Goal: Book appointment/travel/reservation

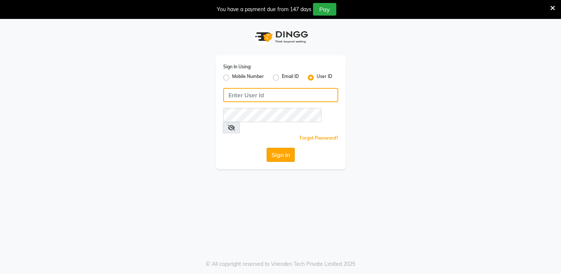
type input "desiresalon"
click at [289, 148] on button "Sign In" at bounding box center [281, 155] width 28 height 14
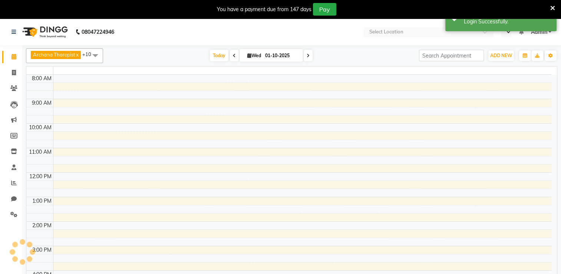
select select "en"
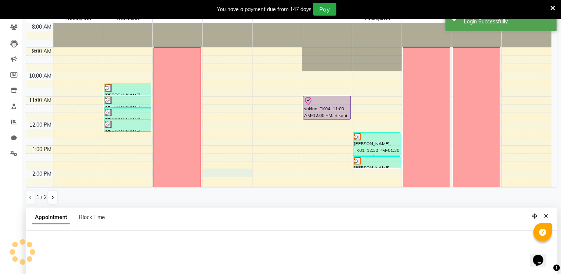
select select "74552"
select select "840"
select select "tentative"
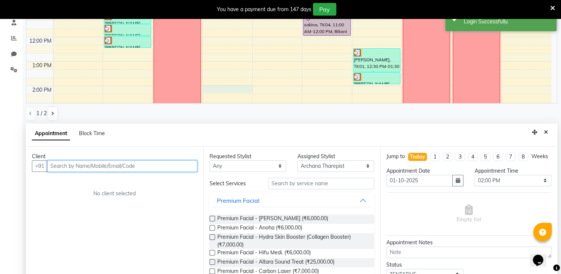
scroll to position [162, 0]
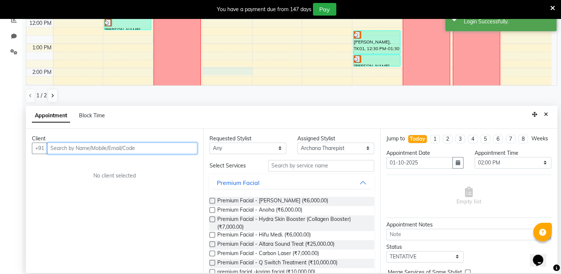
click at [128, 148] on input "text" at bounding box center [122, 147] width 150 height 11
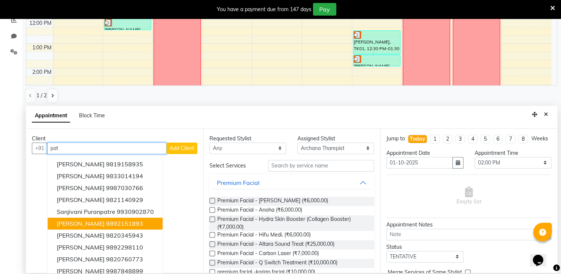
scroll to position [0, 0]
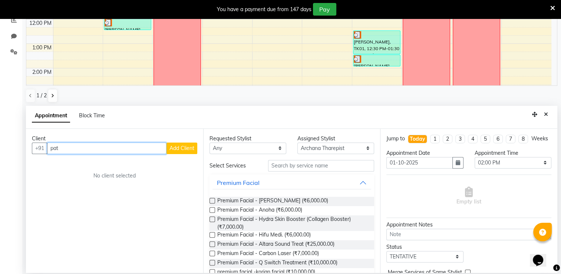
click at [63, 147] on input "pat" at bounding box center [106, 147] width 119 height 11
type input "p"
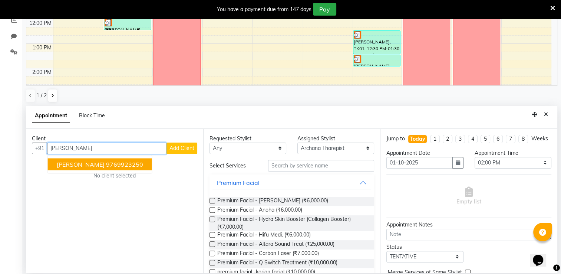
click at [71, 164] on span "[PERSON_NAME]" at bounding box center [81, 163] width 48 height 7
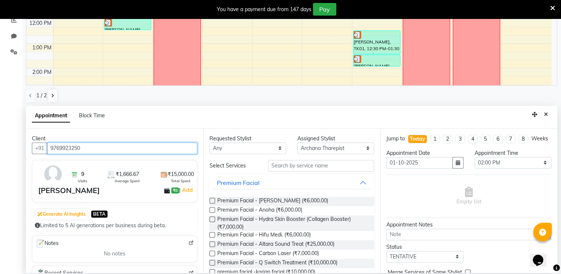
type input "9769923250"
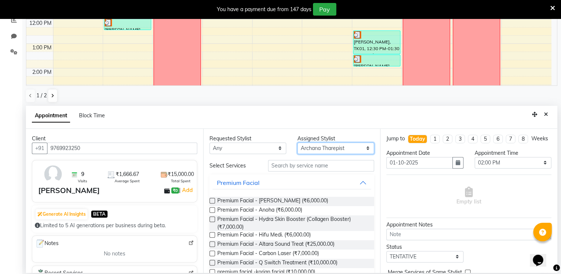
click at [322, 148] on select "Select Archana Tharepist [PERSON_NAME] Pediqurist [PERSON_NAME] desire salon [P…" at bounding box center [336, 147] width 77 height 11
click at [329, 145] on select "Select Archana Tharepist [PERSON_NAME] Pediqurist [PERSON_NAME] desire salon [P…" at bounding box center [336, 147] width 77 height 11
click at [324, 147] on select "Select Archana Tharepist [PERSON_NAME] Pediqurist [PERSON_NAME] desire salon [P…" at bounding box center [336, 147] width 77 height 11
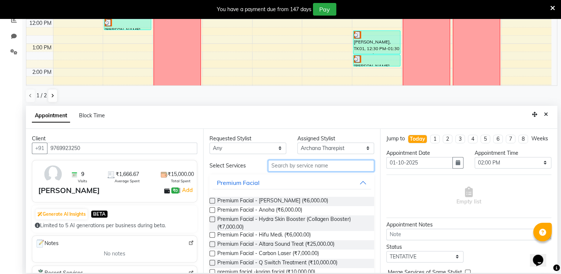
click at [310, 164] on input "text" at bounding box center [321, 165] width 106 height 11
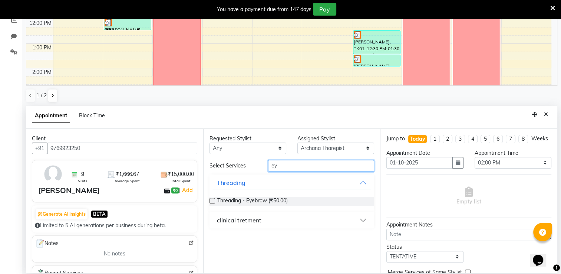
type input "ey"
click at [210, 200] on label at bounding box center [213, 201] width 6 height 6
click at [210, 200] on input "checkbox" at bounding box center [212, 201] width 5 height 5
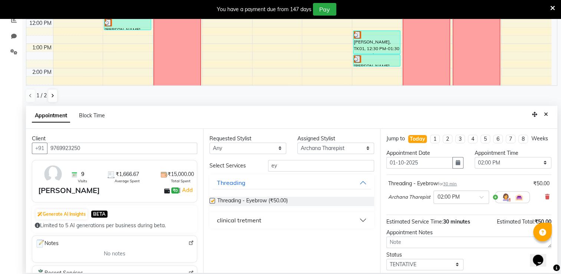
checkbox input "false"
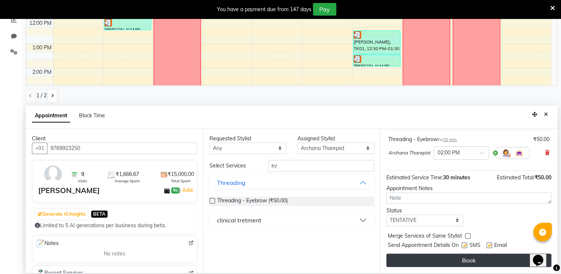
click at [495, 262] on button "Book" at bounding box center [469, 259] width 165 height 13
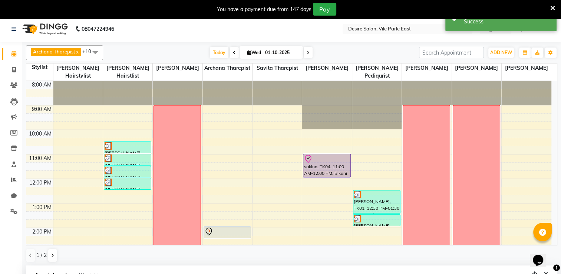
scroll to position [0, 0]
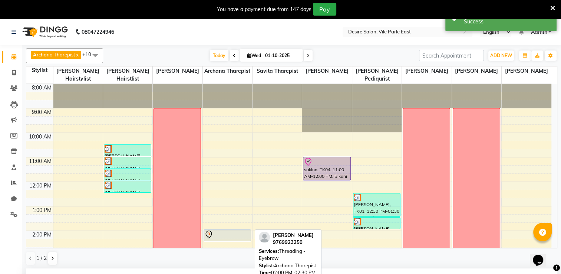
click at [235, 230] on div at bounding box center [227, 234] width 46 height 9
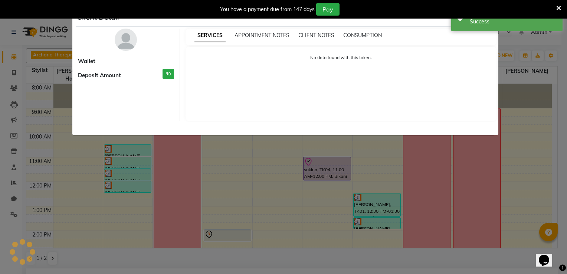
select select "7"
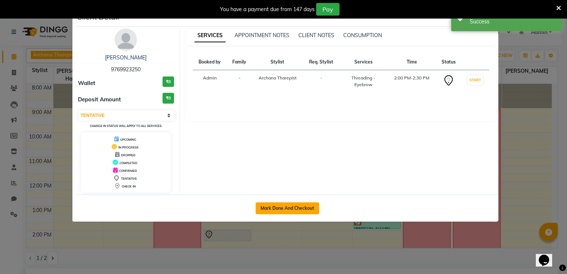
click at [297, 211] on button "Mark Done And Checkout" at bounding box center [287, 208] width 63 height 12
select select "service"
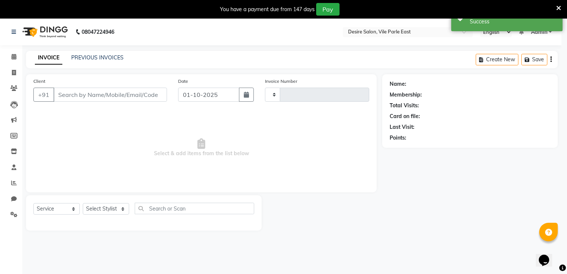
type input "1028"
select select "8076"
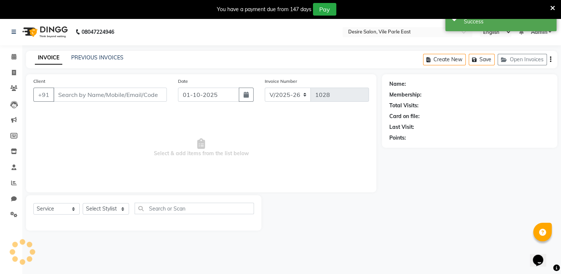
type input "9769923250"
select select "74552"
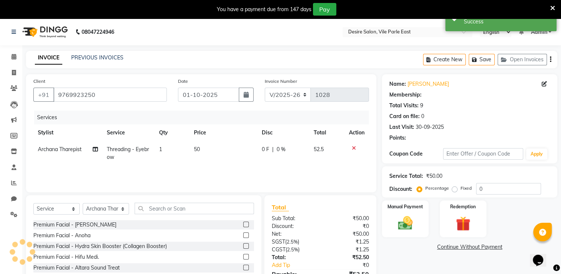
select select "1: Object"
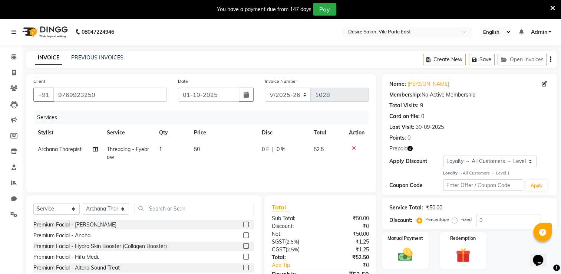
scroll to position [42, 0]
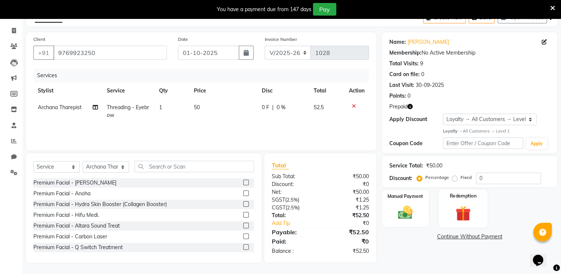
click at [451, 213] on img at bounding box center [463, 213] width 25 height 19
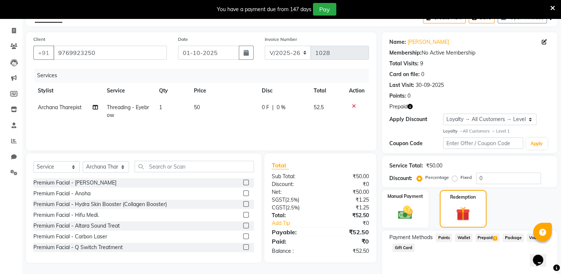
click at [480, 237] on span "Prepaid 1" at bounding box center [488, 237] width 24 height 9
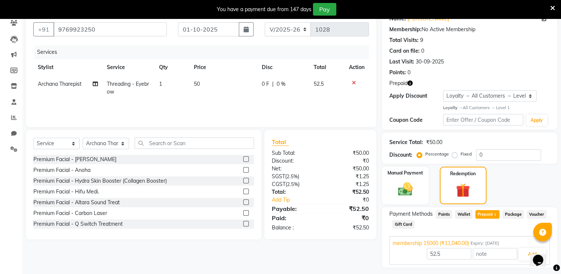
scroll to position [85, 0]
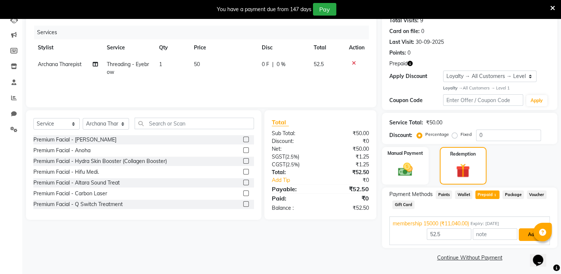
click at [524, 237] on button "Add" at bounding box center [532, 234] width 27 height 13
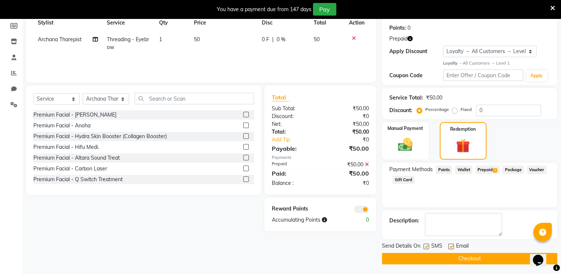
scroll to position [110, 0]
click at [520, 257] on button "Checkout" at bounding box center [469, 257] width 175 height 11
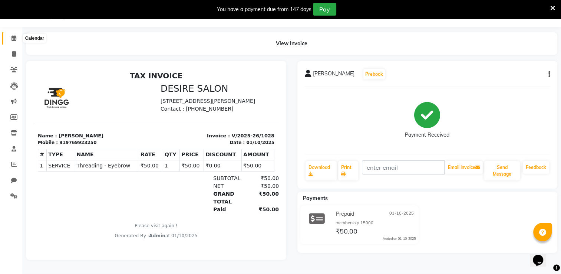
click at [16, 36] on icon at bounding box center [13, 38] width 5 height 6
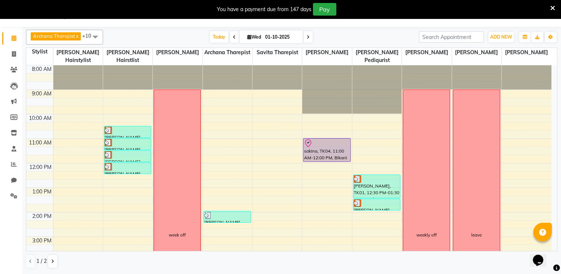
scroll to position [145, 0]
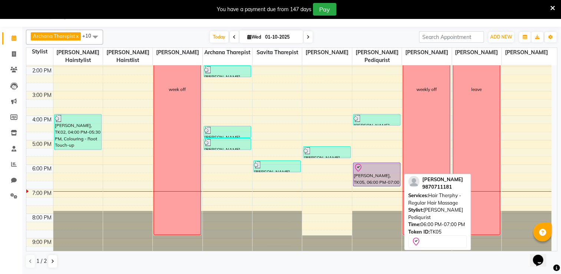
click at [370, 184] on div at bounding box center [377, 185] width 47 height 3
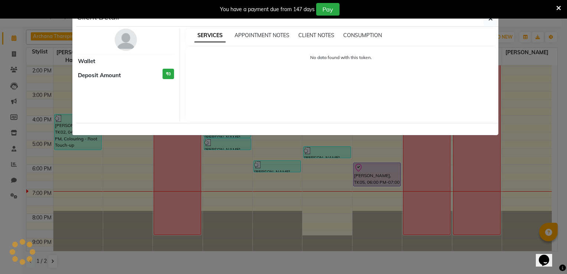
select select "8"
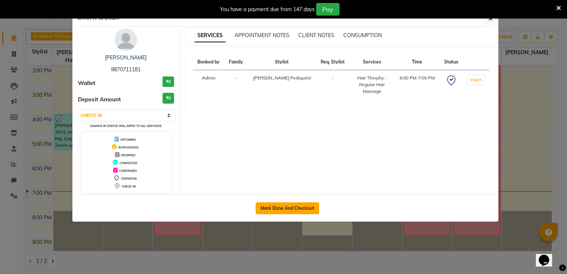
click at [294, 203] on button "Mark Done And Checkout" at bounding box center [287, 208] width 63 height 12
select select "service"
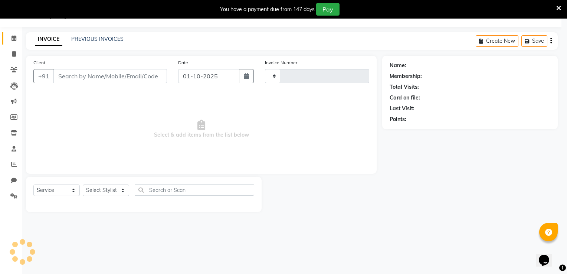
type input "1029"
select select "8076"
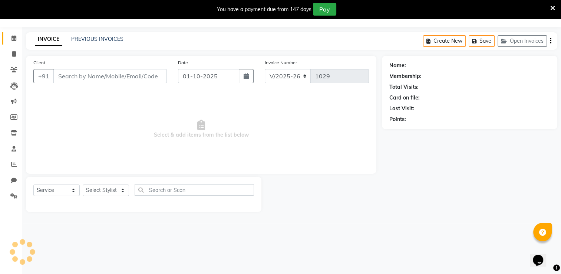
type input "9870711181"
select select "85301"
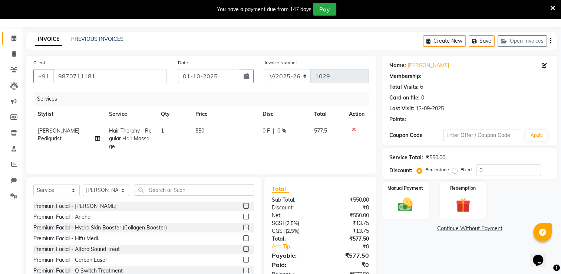
select select "1: Object"
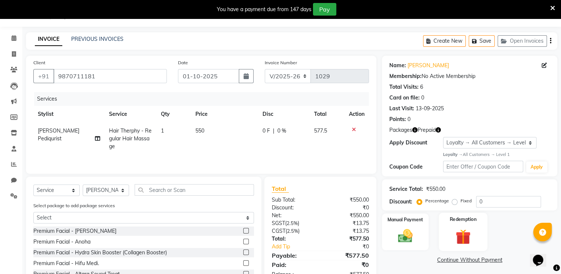
click at [463, 243] on img at bounding box center [463, 236] width 25 height 19
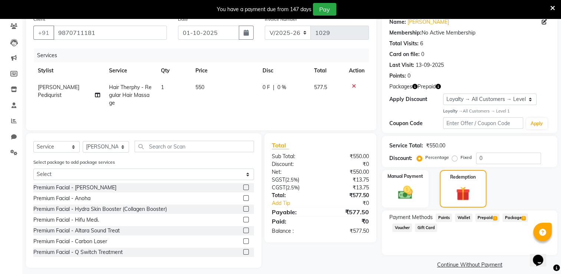
scroll to position [69, 0]
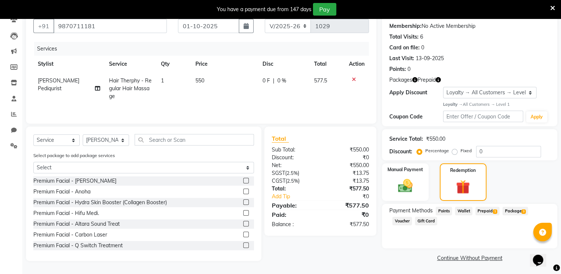
click at [530, 165] on div "Manual Payment Redemption" at bounding box center [470, 181] width 187 height 37
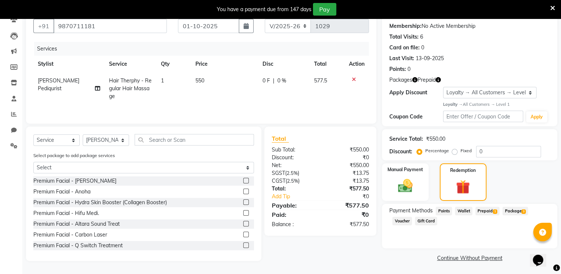
click at [530, 165] on div "Manual Payment Redemption" at bounding box center [470, 181] width 187 height 37
click at [483, 208] on span "Prepaid 1" at bounding box center [488, 211] width 24 height 9
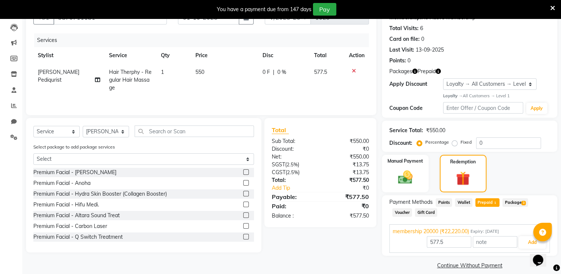
scroll to position [85, 0]
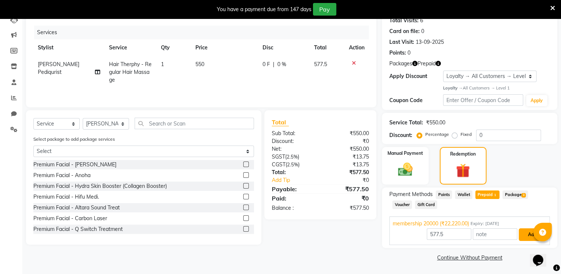
click at [523, 240] on button "Add" at bounding box center [532, 234] width 27 height 13
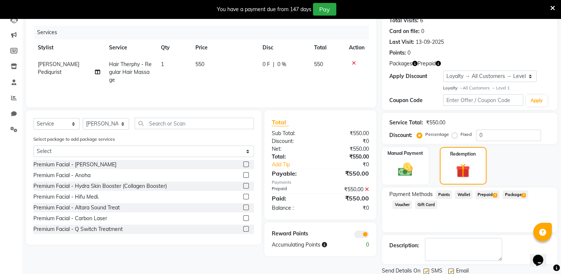
scroll to position [110, 0]
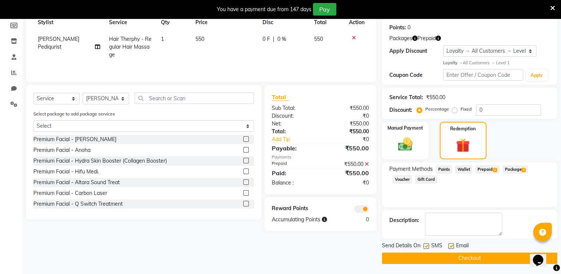
click at [485, 257] on button "Checkout" at bounding box center [469, 257] width 175 height 11
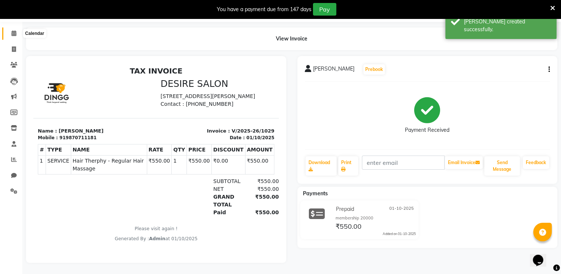
click at [13, 30] on icon at bounding box center [13, 33] width 5 height 6
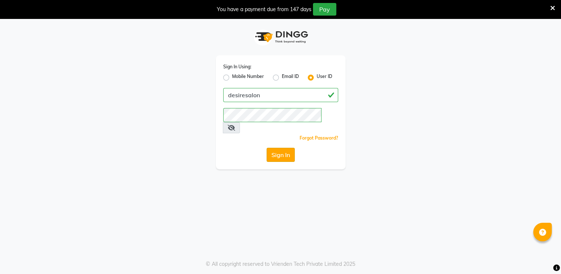
click at [282, 148] on button "Sign In" at bounding box center [281, 155] width 28 height 14
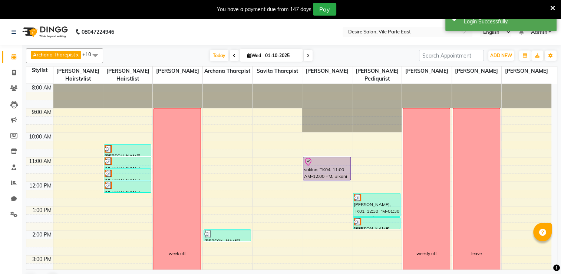
click at [255, 58] on span "Wed 01-10-2025" at bounding box center [271, 55] width 63 height 13
click at [255, 56] on span "Wed" at bounding box center [254, 56] width 17 height 6
select select "10"
select select "2025"
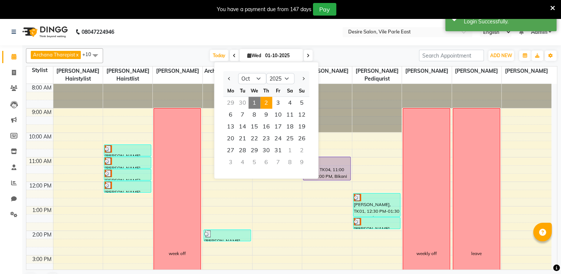
click at [264, 101] on span "2" at bounding box center [266, 103] width 12 height 12
type input "02-10-2025"
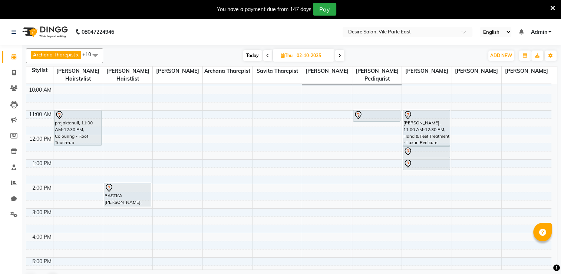
scroll to position [46, 0]
select select "75804"
select select "tentative"
select select "660"
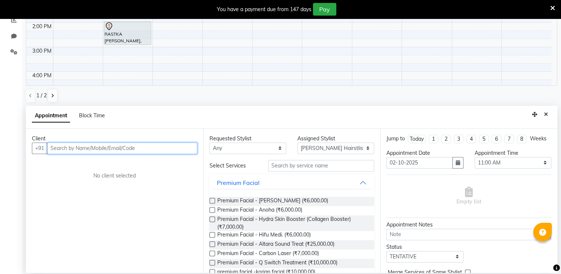
click at [84, 149] on input "text" at bounding box center [122, 147] width 150 height 11
type input "s"
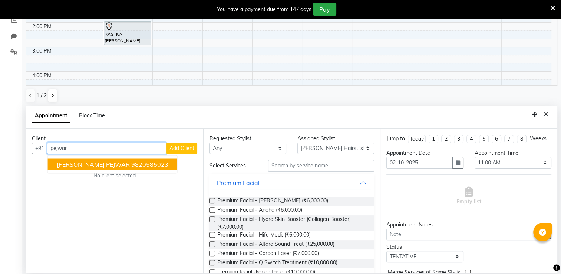
click at [85, 167] on span "sharvari PEJWAR" at bounding box center [93, 163] width 73 height 7
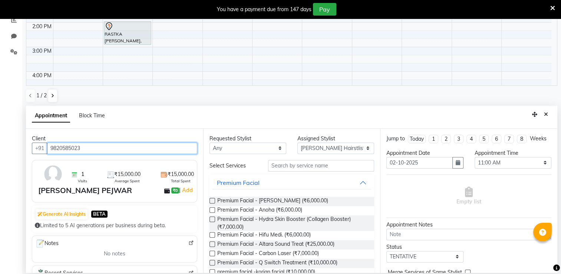
type input "9820585023"
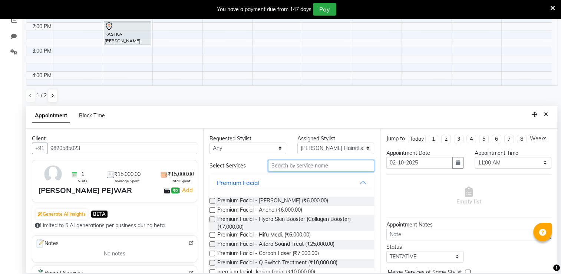
click at [309, 168] on input "text" at bounding box center [321, 165] width 106 height 11
click at [292, 163] on input "text" at bounding box center [321, 165] width 106 height 11
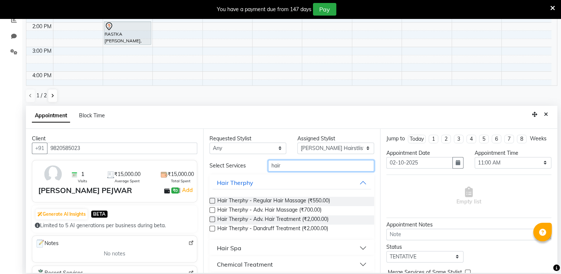
type input "hair"
click at [355, 249] on button "Hair Spa" at bounding box center [292, 247] width 159 height 13
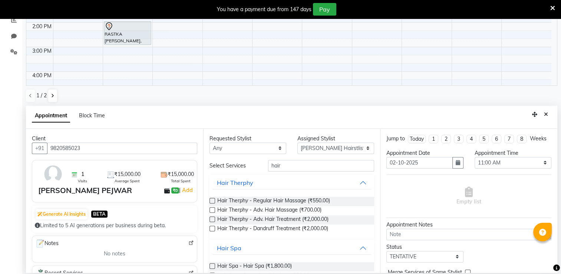
click at [210, 264] on label at bounding box center [213, 266] width 6 height 6
click at [210, 264] on input "checkbox" at bounding box center [212, 266] width 5 height 5
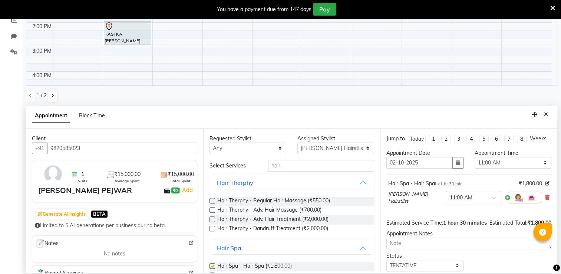
checkbox input "false"
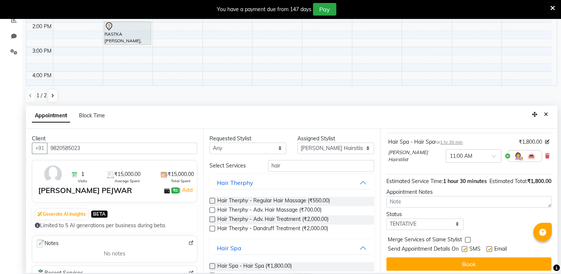
scroll to position [59, 0]
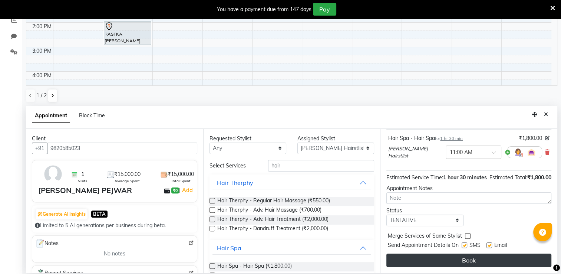
click at [517, 259] on button "Book" at bounding box center [469, 259] width 165 height 13
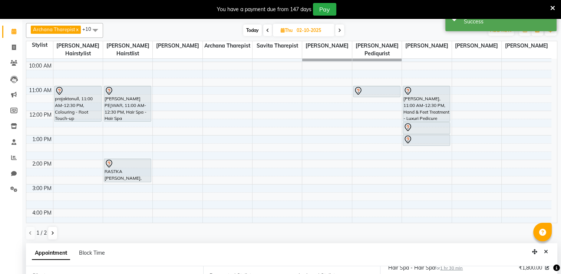
scroll to position [0, 0]
